Goal: Transaction & Acquisition: Book appointment/travel/reservation

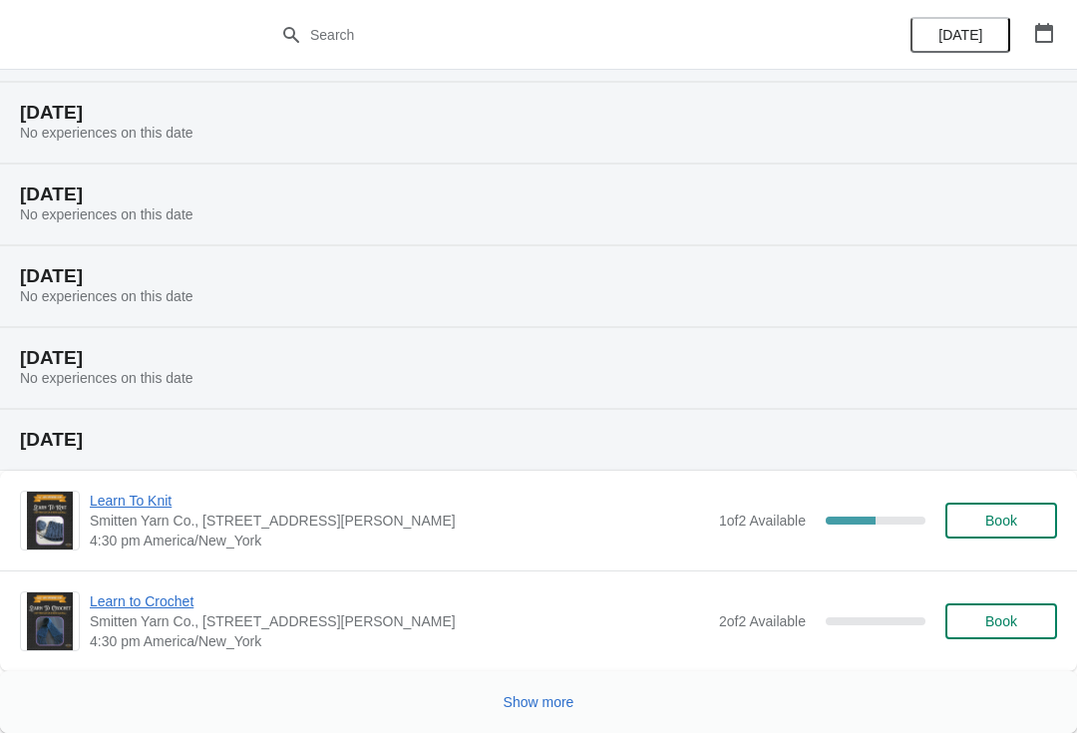
scroll to position [647, 0]
click at [162, 498] on span "Learn To Knit" at bounding box center [400, 501] width 620 height 20
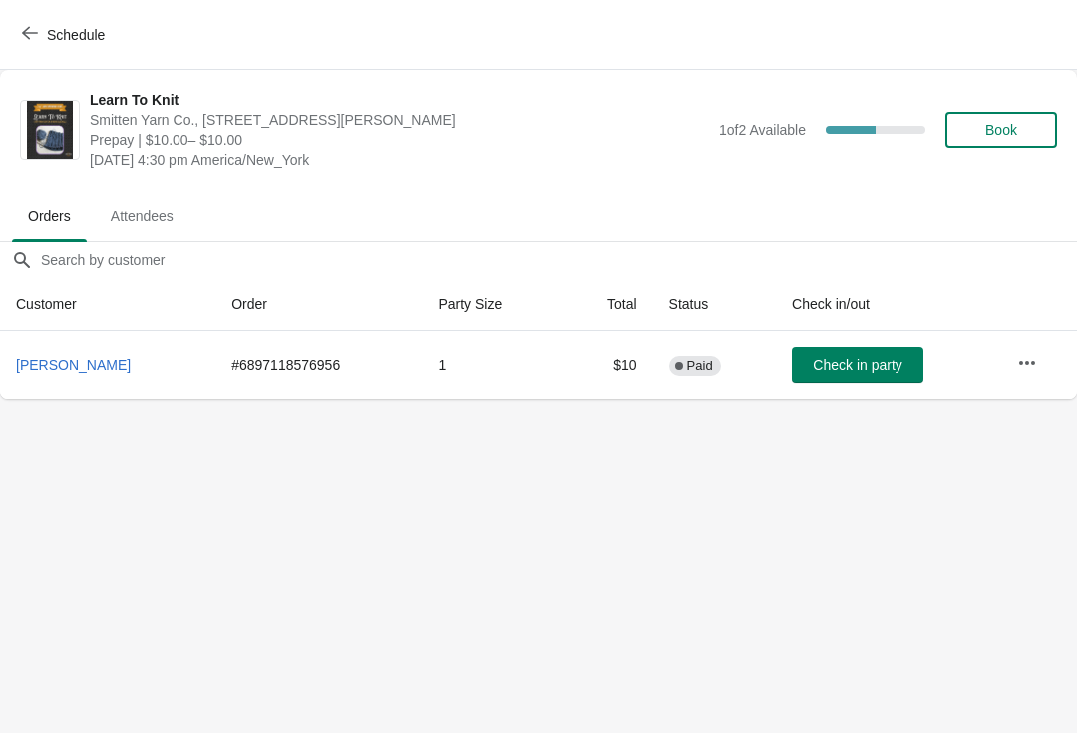
click at [20, 26] on button "Schedule" at bounding box center [65, 35] width 111 height 36
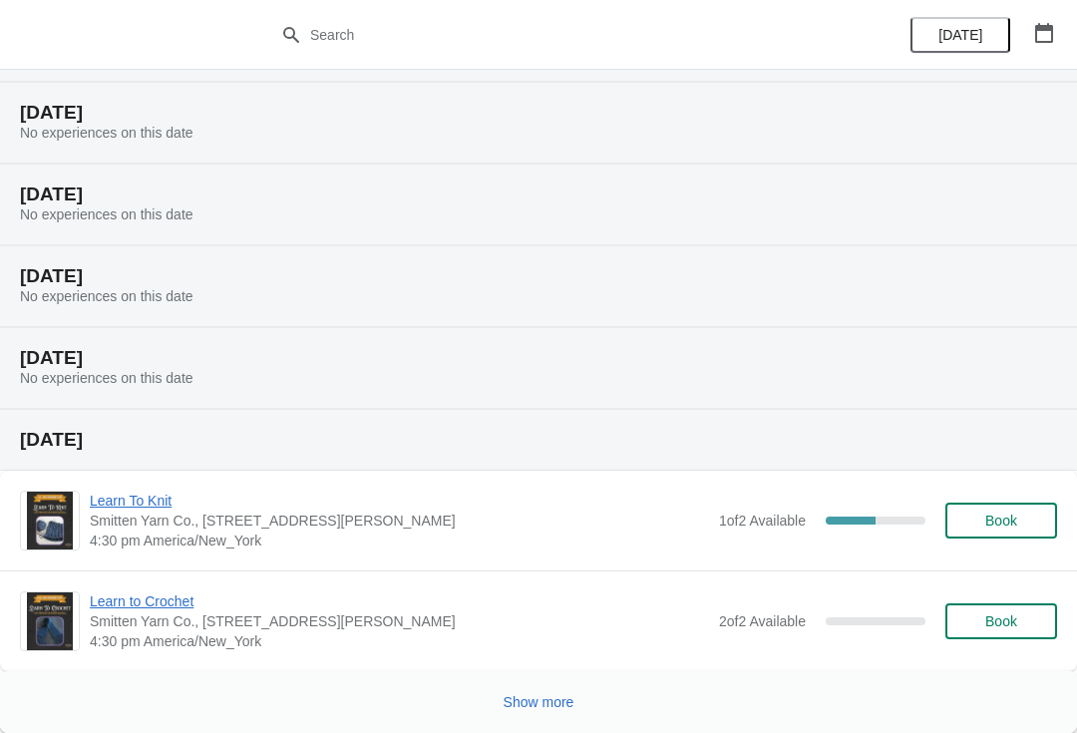
scroll to position [647, 0]
click at [538, 701] on span "Show more" at bounding box center [539, 702] width 71 height 16
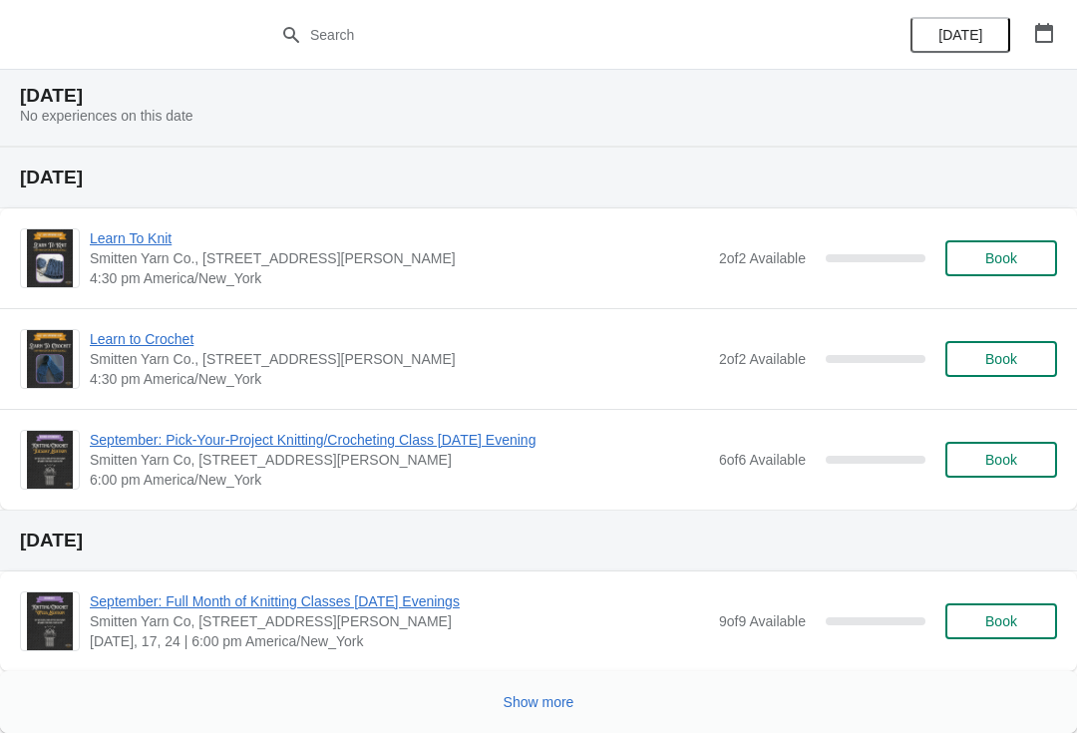
scroll to position [1743, 0]
click at [995, 359] on span "Book" at bounding box center [1002, 359] width 32 height 16
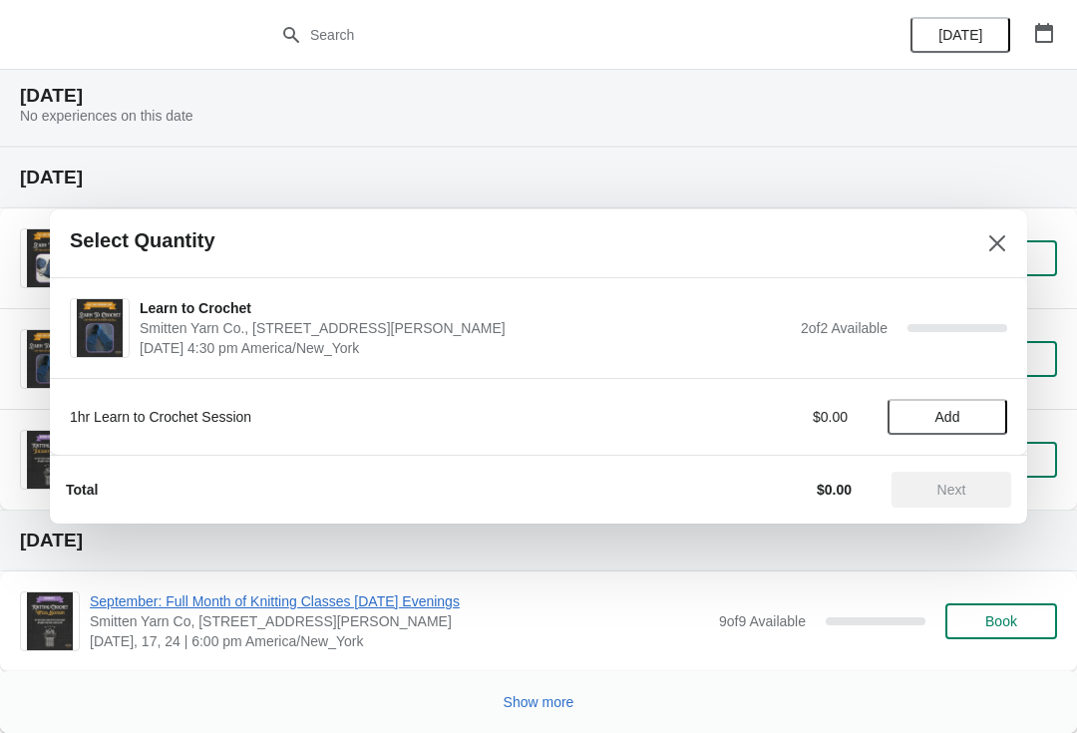
click at [962, 419] on span "Add" at bounding box center [948, 417] width 84 height 16
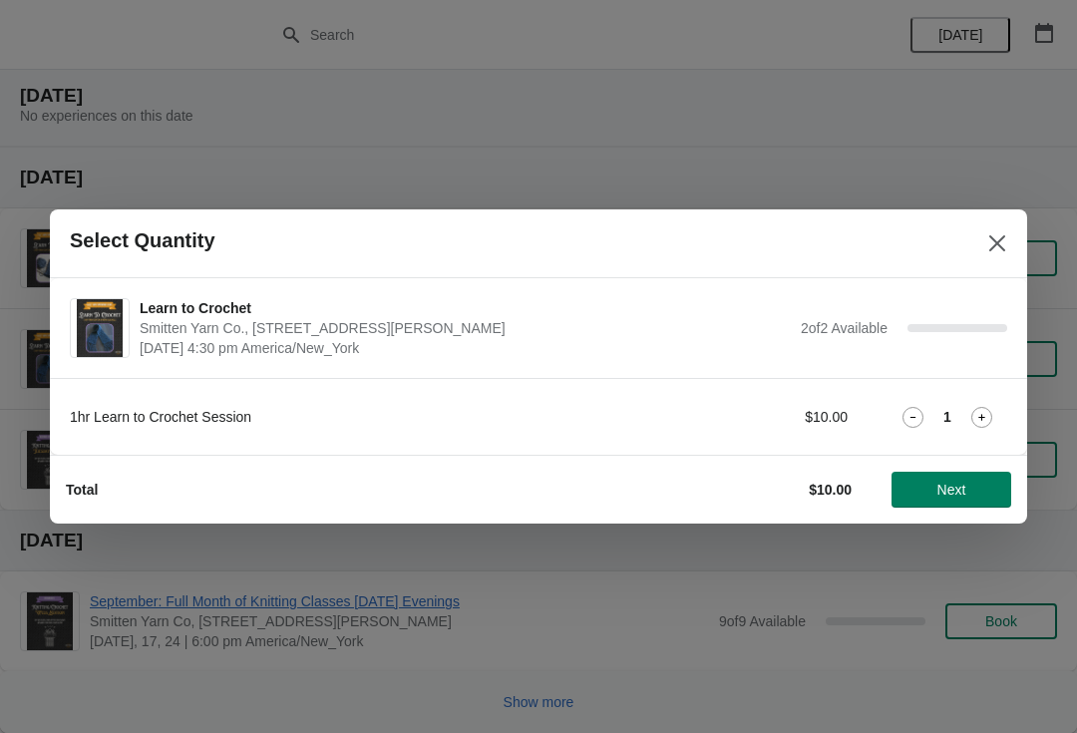
click at [975, 414] on icon at bounding box center [982, 417] width 21 height 21
click at [975, 491] on span "Next" at bounding box center [952, 490] width 88 height 16
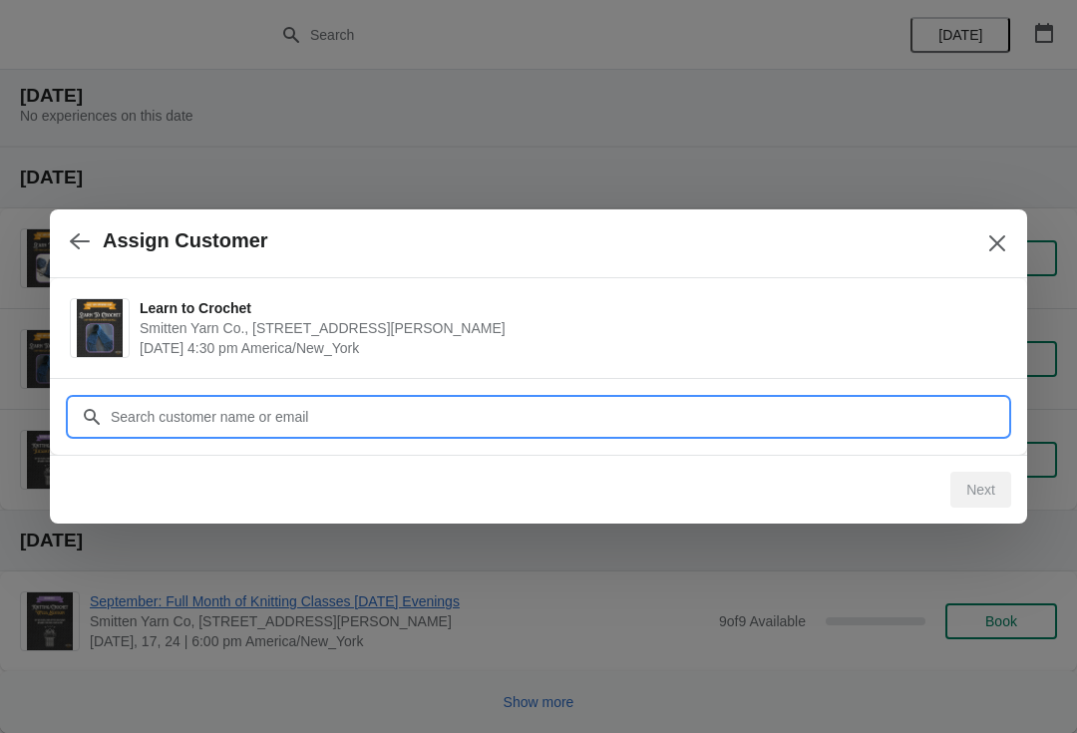
click at [865, 416] on input "Customer" at bounding box center [559, 417] width 898 height 36
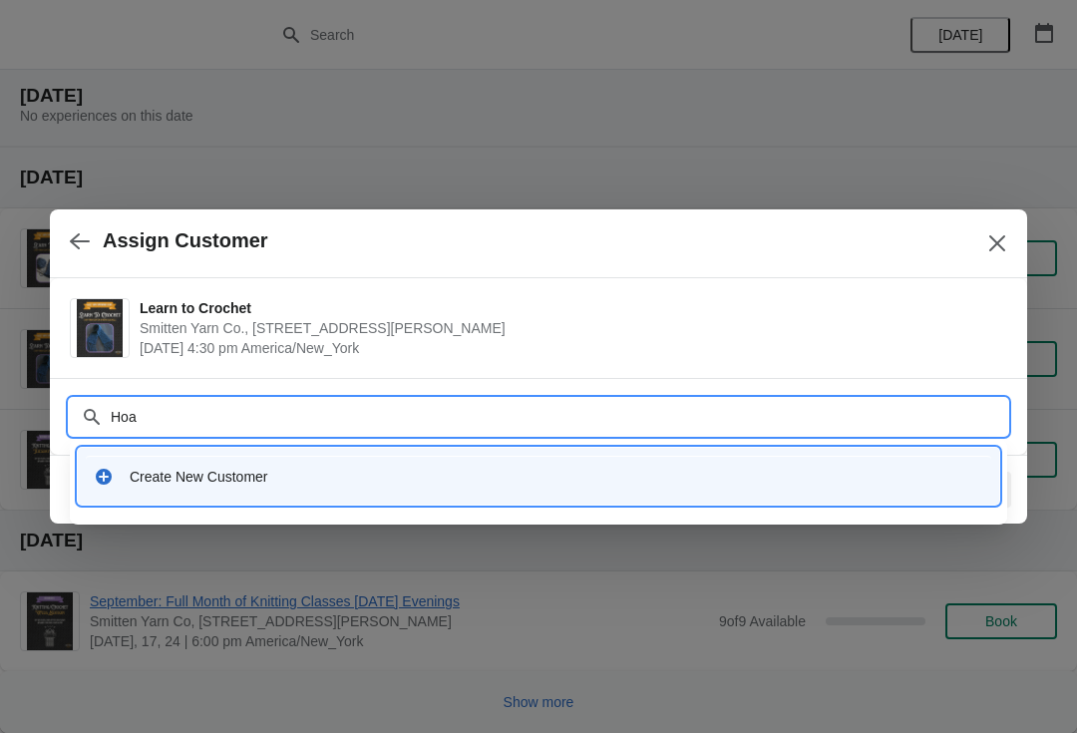
type input "[PERSON_NAME]"
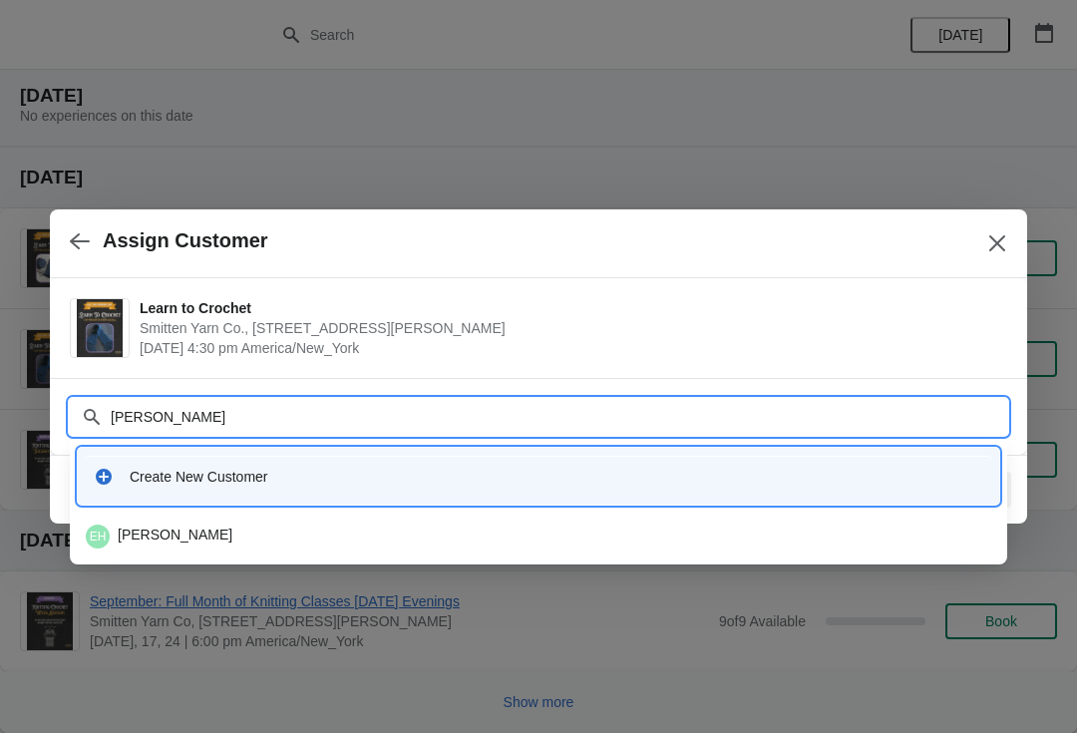
click at [683, 528] on div "EH [PERSON_NAME]" at bounding box center [539, 537] width 906 height 24
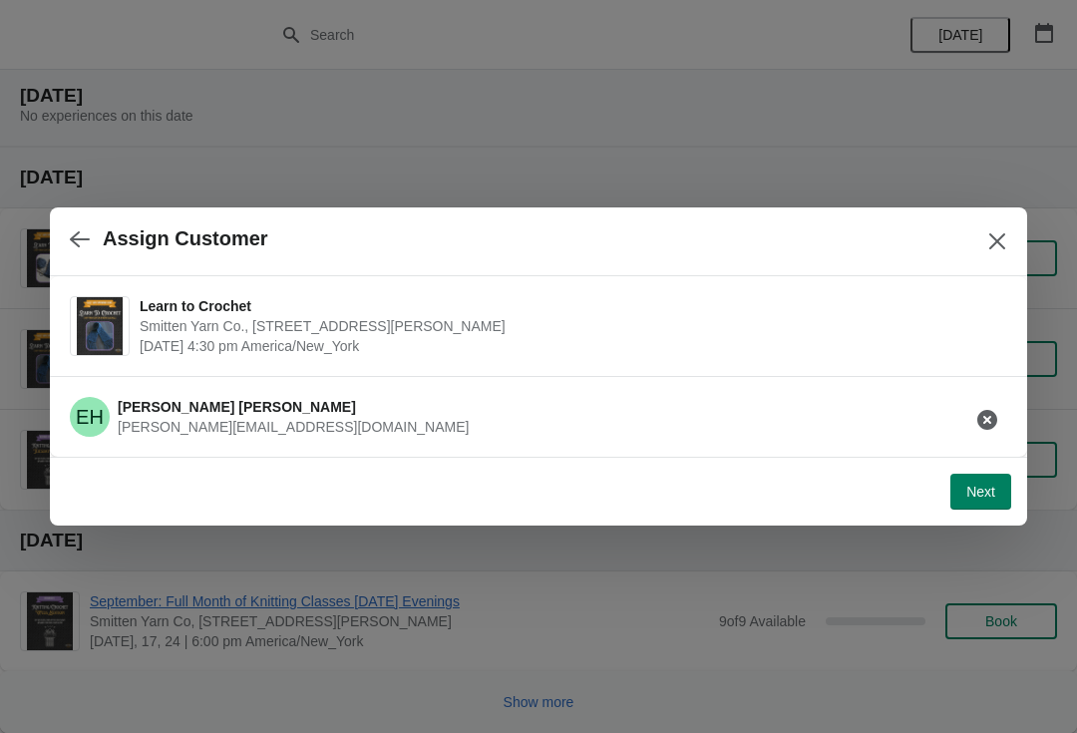
click at [990, 494] on span "Next" at bounding box center [981, 492] width 29 height 16
select select "Yes"
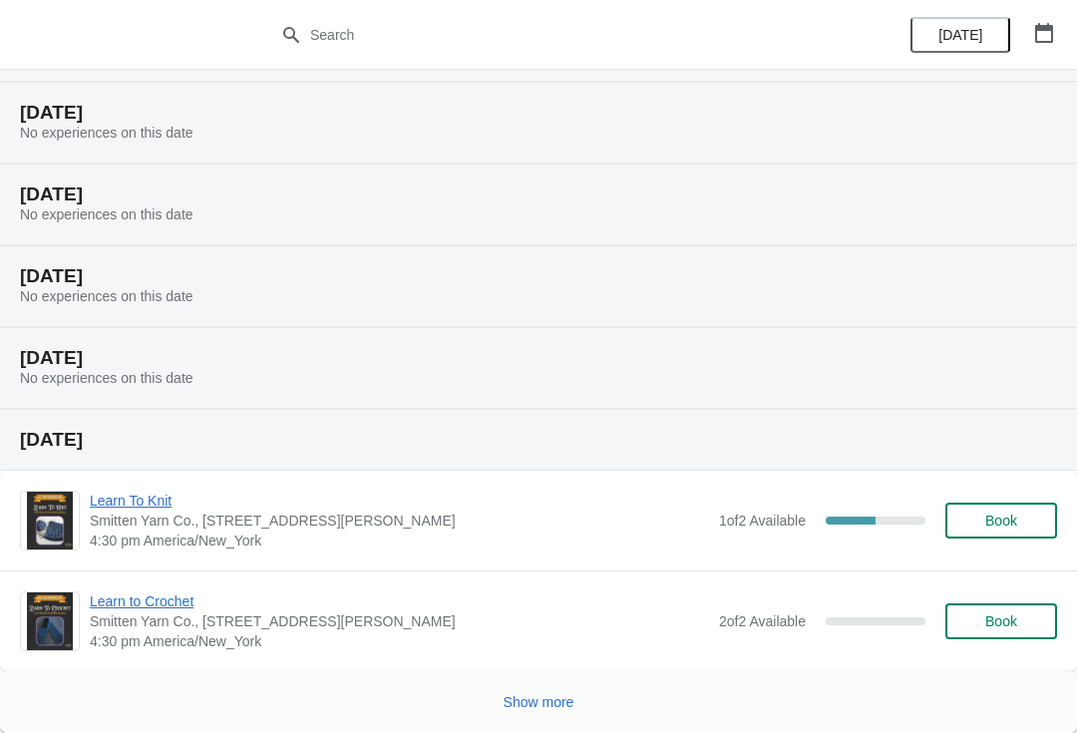
scroll to position [647, 0]
click at [531, 687] on button "Show more" at bounding box center [539, 702] width 87 height 36
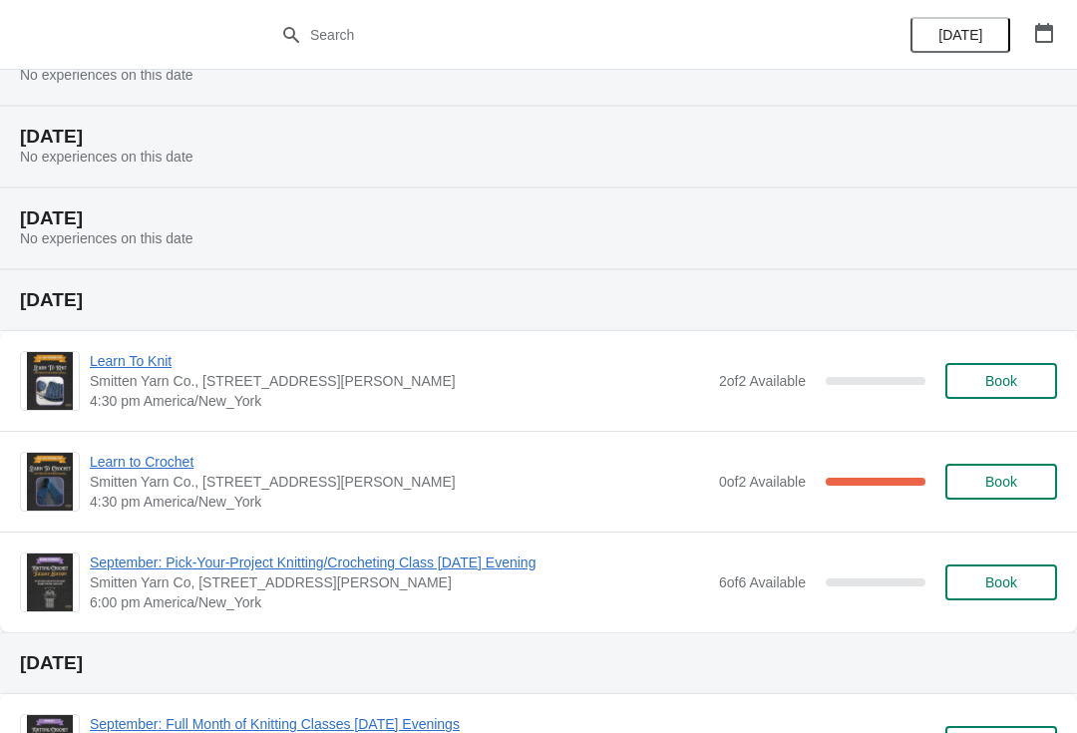
scroll to position [1614, 0]
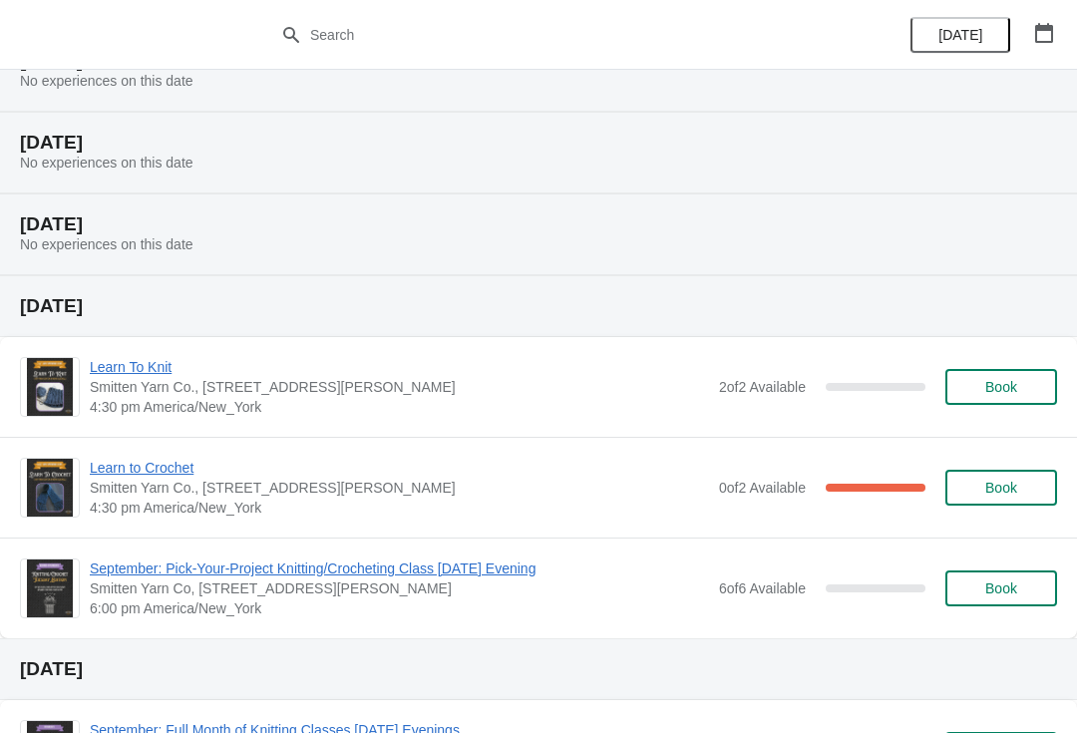
click at [1010, 393] on span "Book" at bounding box center [1002, 387] width 32 height 16
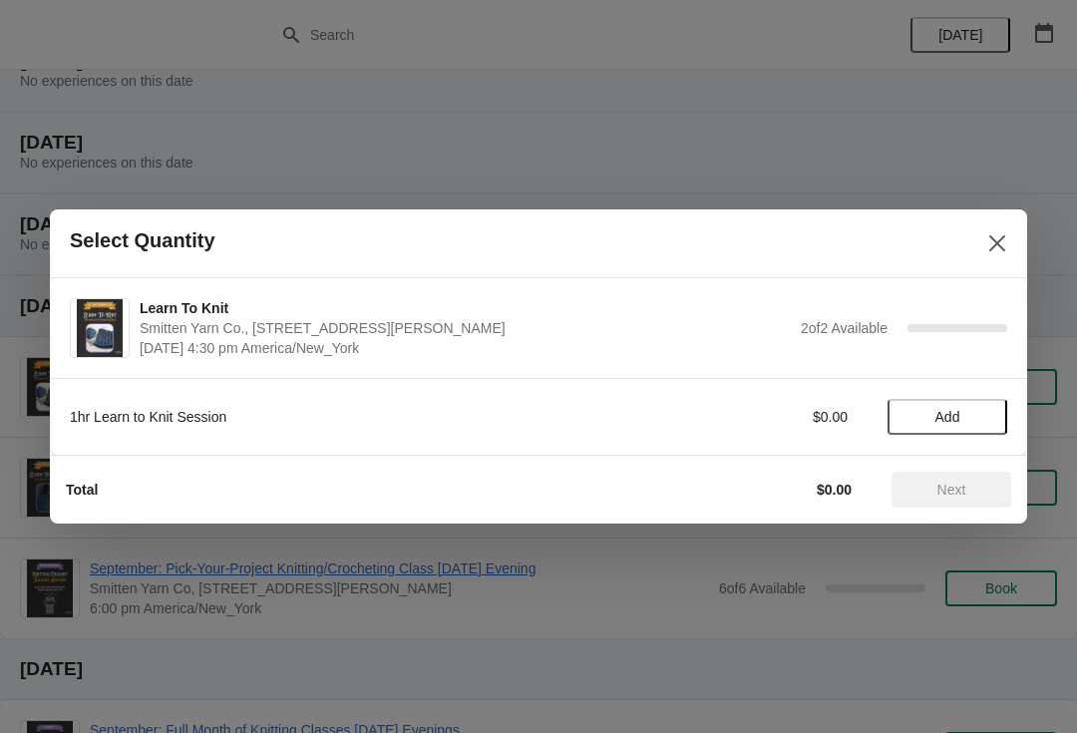
click at [964, 421] on span "Add" at bounding box center [948, 417] width 84 height 16
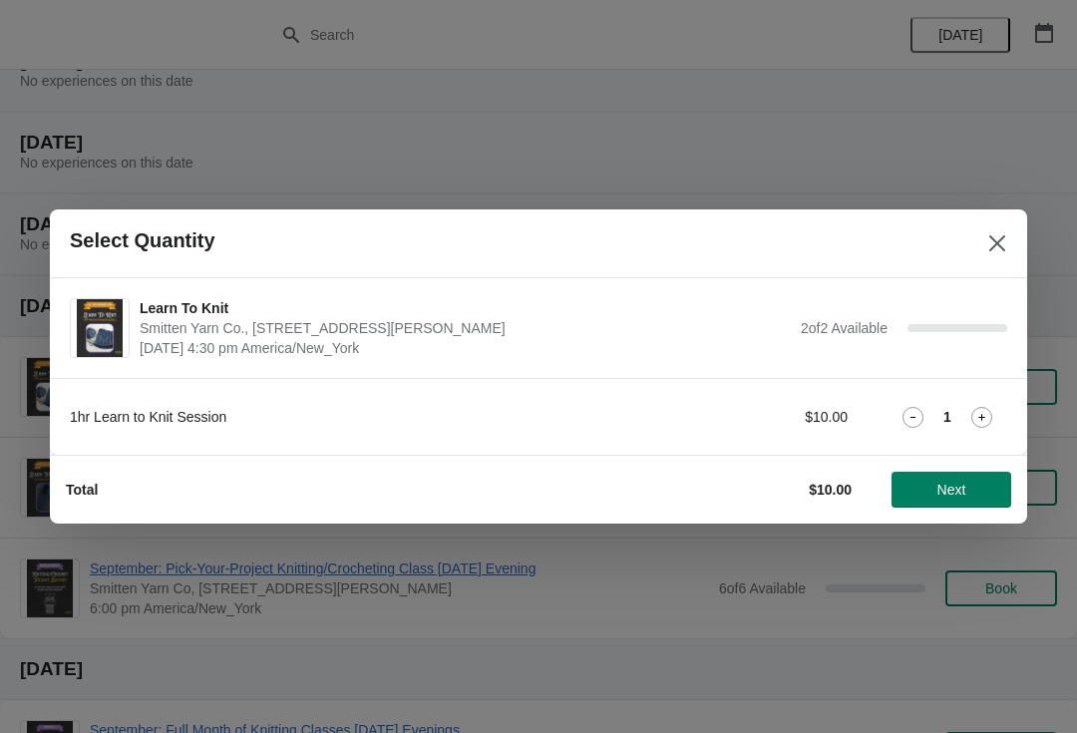
click at [986, 419] on icon at bounding box center [982, 417] width 21 height 21
click at [974, 493] on span "Next" at bounding box center [952, 490] width 88 height 16
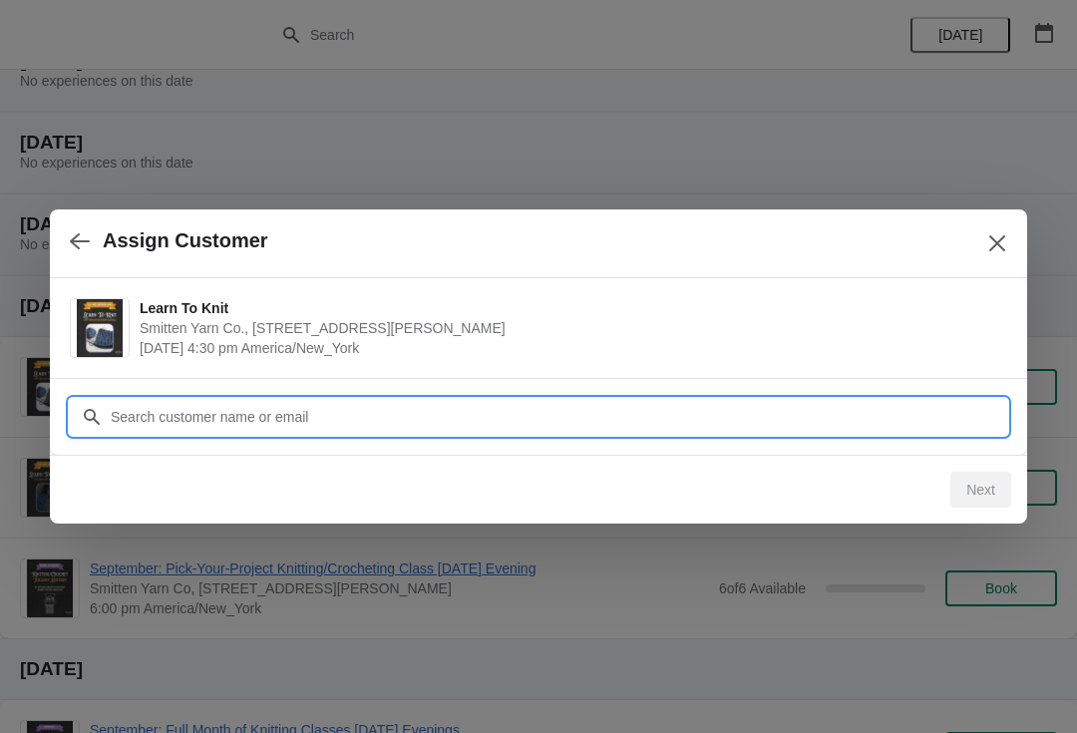
click at [921, 418] on input "Customer" at bounding box center [559, 417] width 898 height 36
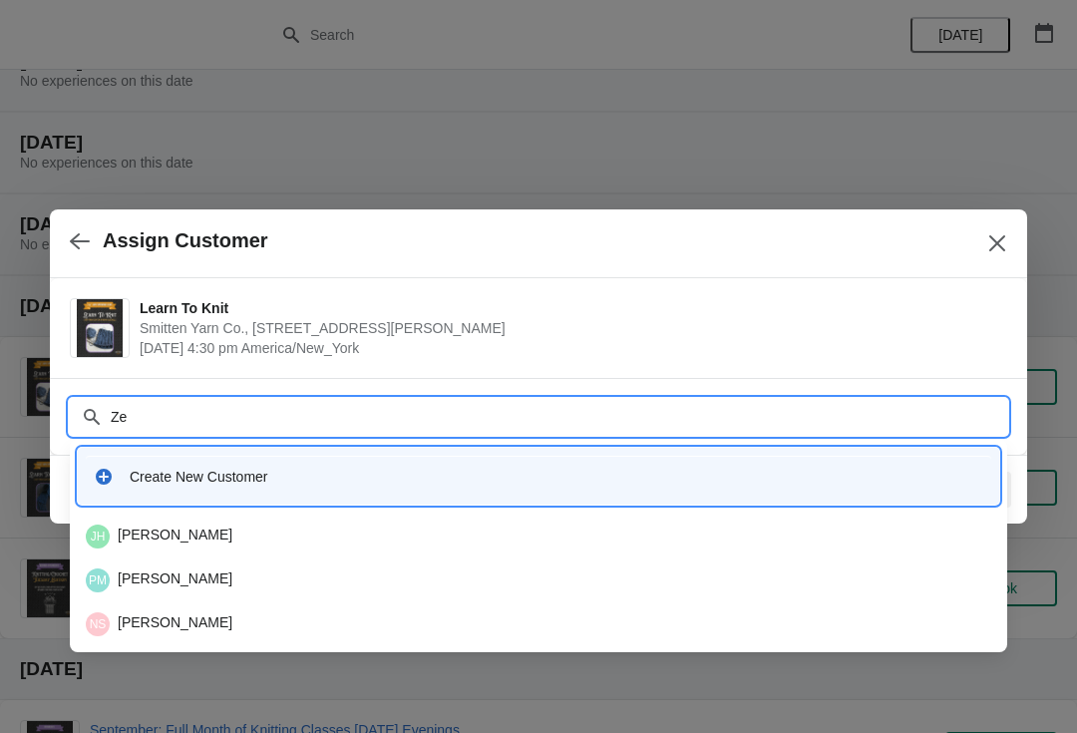
type input "Zeb"
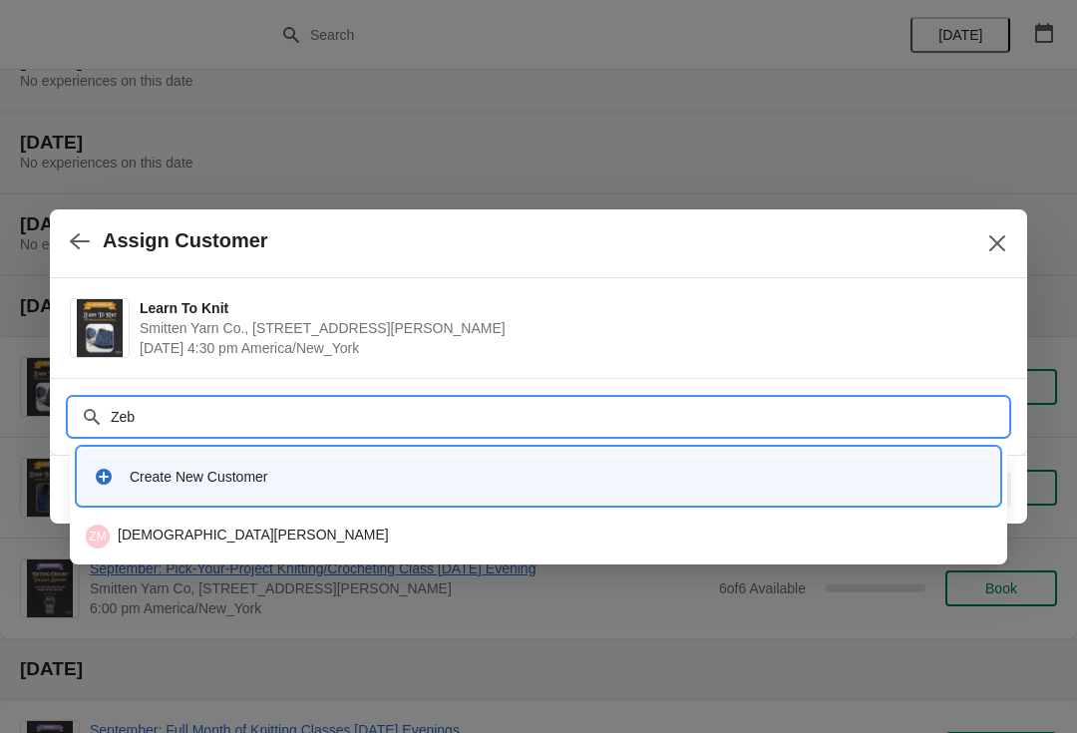
click at [191, 541] on div "ZM Zebadiah McGill" at bounding box center [539, 537] width 906 height 24
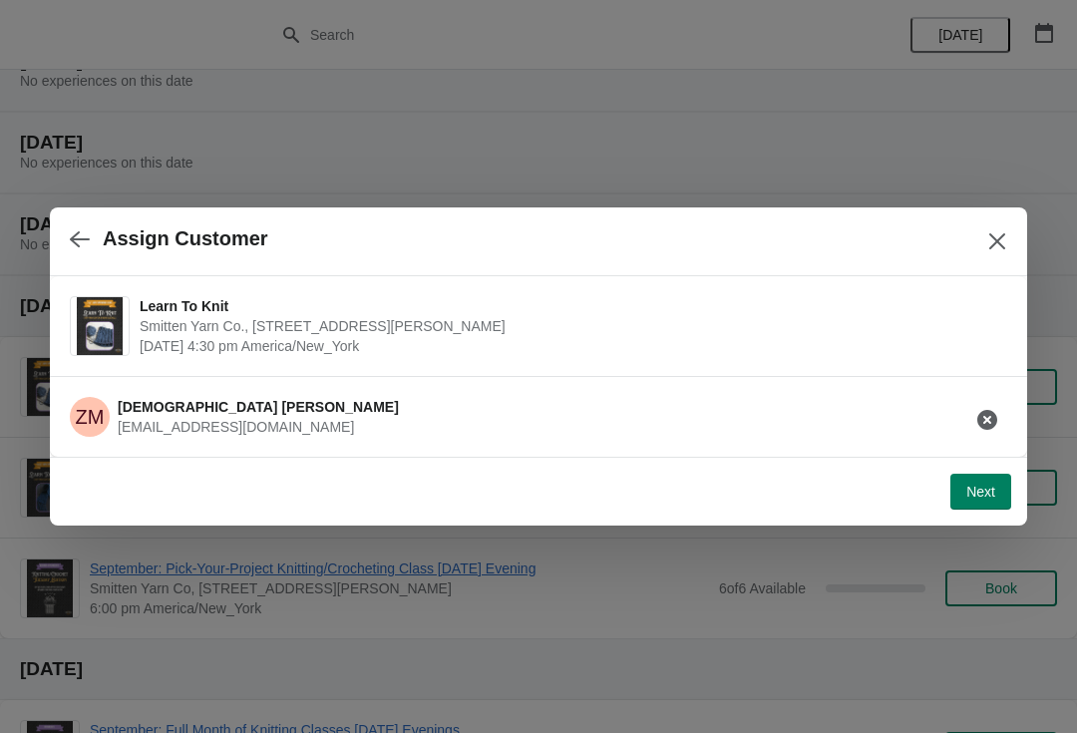
click at [975, 495] on span "Next" at bounding box center [981, 492] width 29 height 16
select select "Yes"
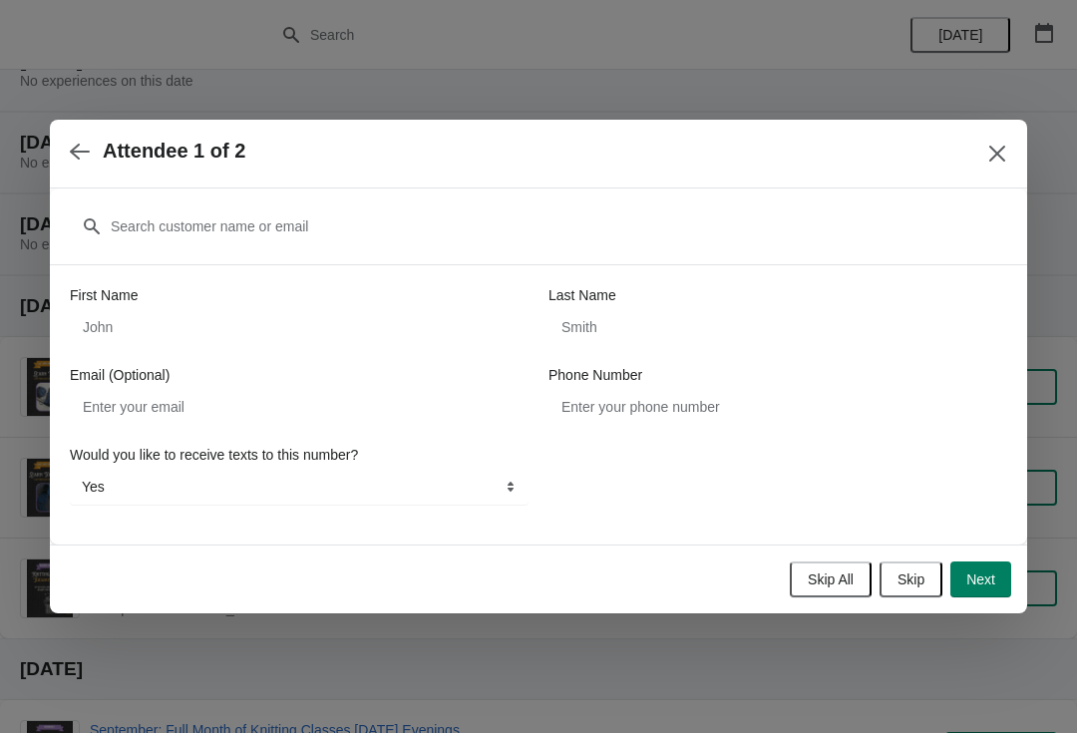
click at [840, 596] on button "Skip All" at bounding box center [831, 580] width 82 height 36
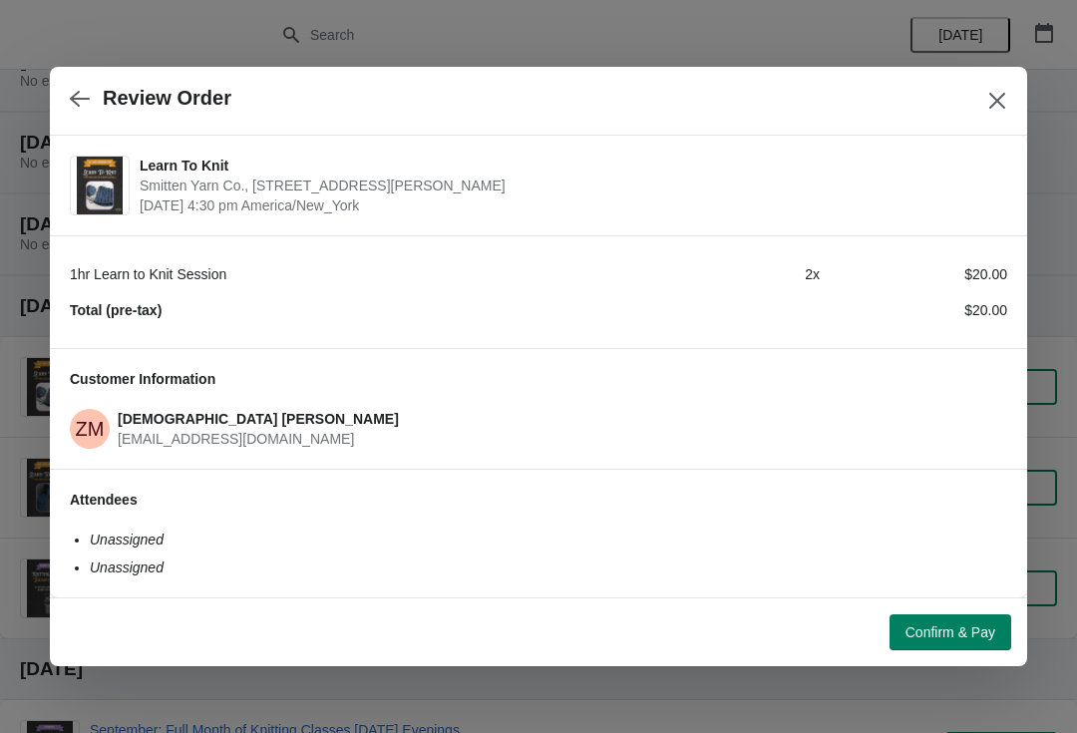
click at [916, 630] on span "Confirm & Pay" at bounding box center [951, 633] width 90 height 16
